Goal: Transaction & Acquisition: Purchase product/service

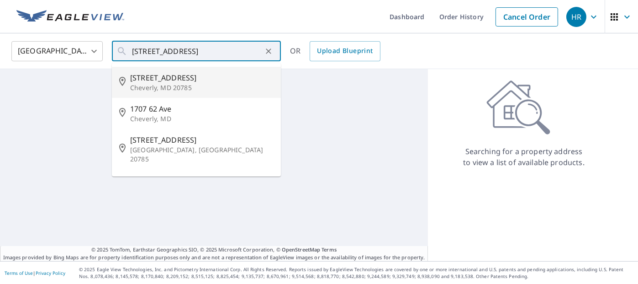
click at [220, 86] on p "Cheverly, MD 20785" at bounding box center [201, 87] width 143 height 9
type input "[STREET_ADDRESS]"
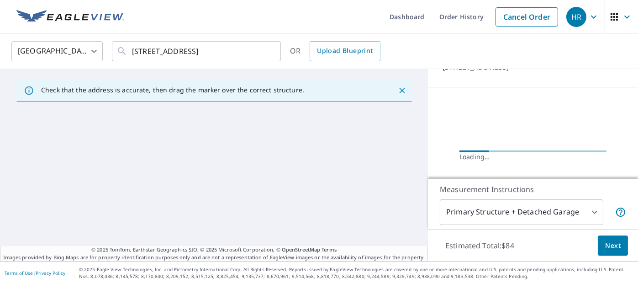
scroll to position [91, 0]
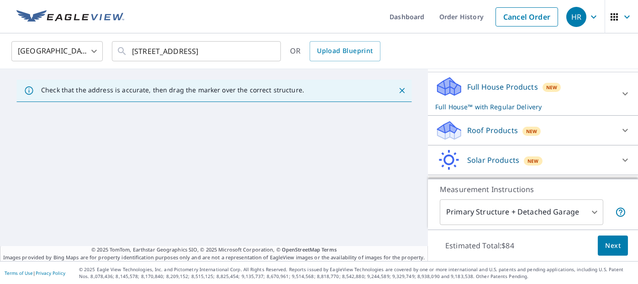
click at [512, 133] on div "Roof Products New" at bounding box center [524, 130] width 179 height 21
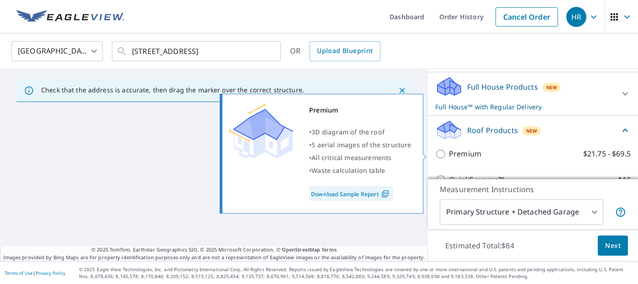
click at [471, 157] on p "Premium" at bounding box center [465, 153] width 32 height 11
click at [449, 157] on input "Premium $21.75 - $69.5" at bounding box center [442, 153] width 14 height 11
checkbox input "true"
checkbox input "false"
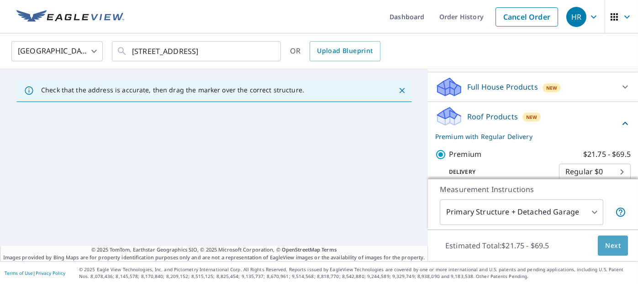
click at [605, 245] on span "Next" at bounding box center [613, 245] width 16 height 11
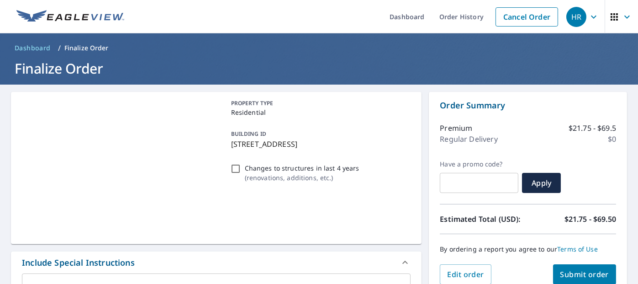
click at [571, 270] on span "Submit order" at bounding box center [584, 274] width 49 height 10
